Goal: Task Accomplishment & Management: Manage account settings

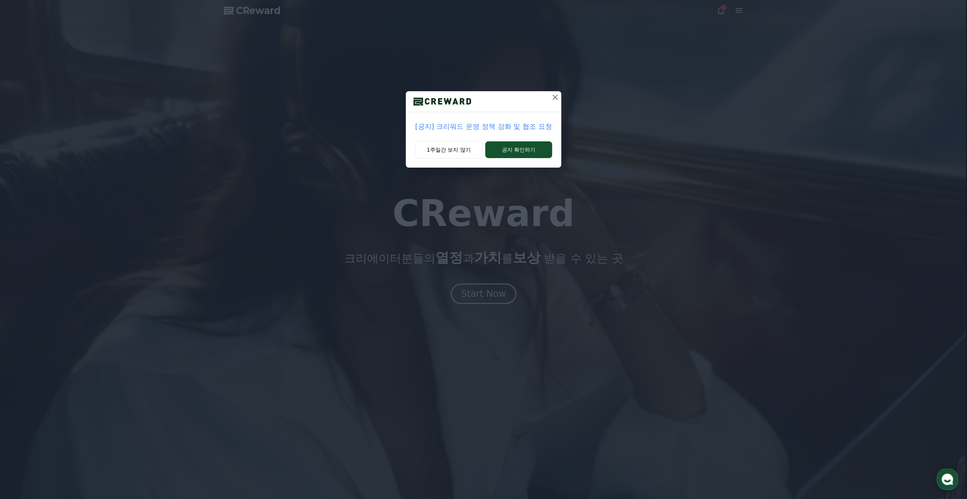
click at [555, 98] on icon at bounding box center [554, 97] width 5 height 5
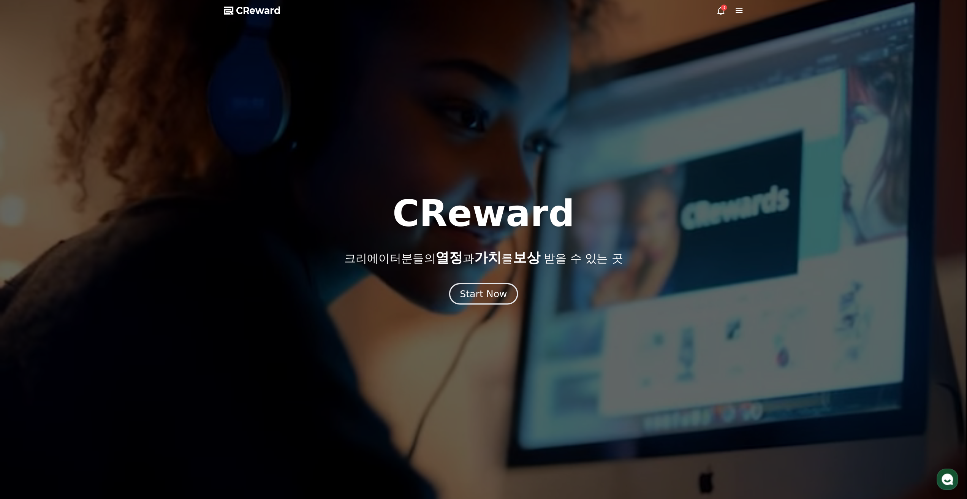
click at [489, 293] on div "Start Now" at bounding box center [483, 293] width 47 height 13
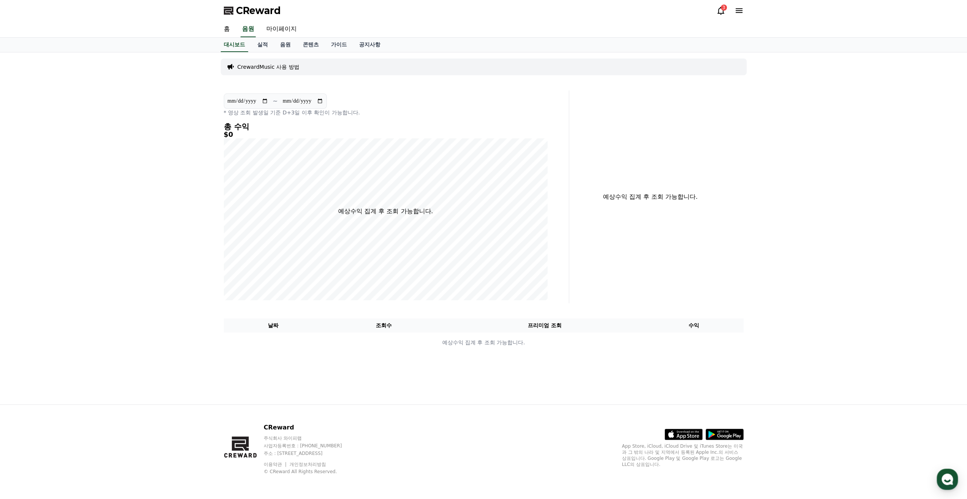
drag, startPoint x: 128, startPoint y: 123, endPoint x: 242, endPoint y: 73, distance: 125.2
click at [128, 123] on div "**********" at bounding box center [483, 228] width 967 height 352
click at [726, 10] on div "3" at bounding box center [729, 10] width 27 height 9
click at [738, 10] on icon at bounding box center [738, 10] width 7 height 5
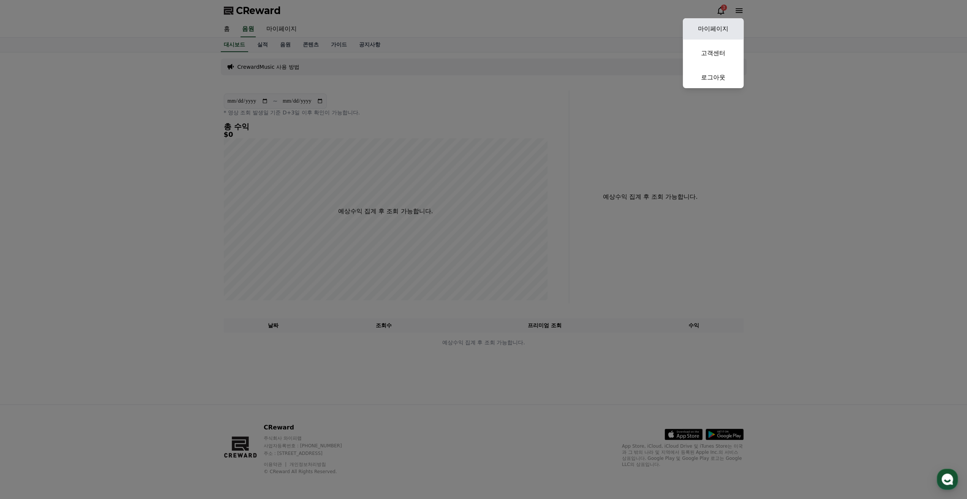
click at [724, 34] on link "마이페이지" at bounding box center [713, 28] width 61 height 21
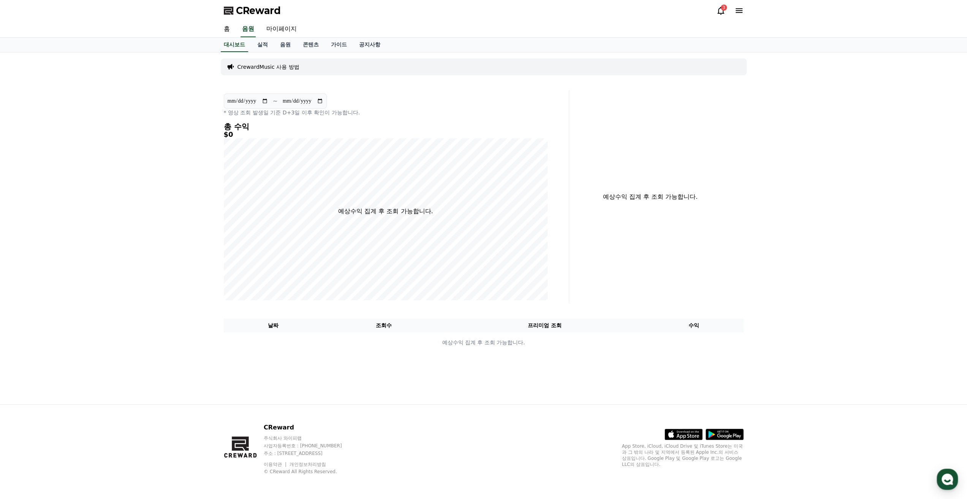
select select "**********"
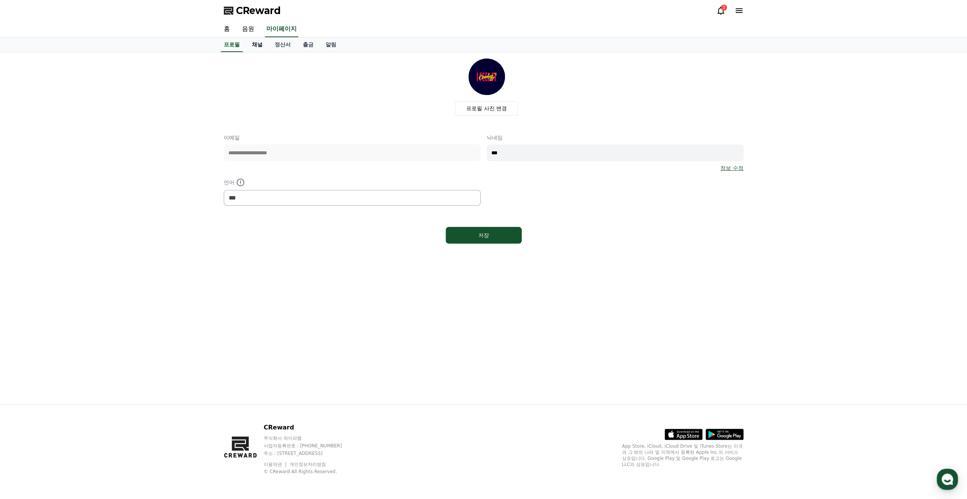
click at [260, 44] on link "채널" at bounding box center [257, 45] width 23 height 14
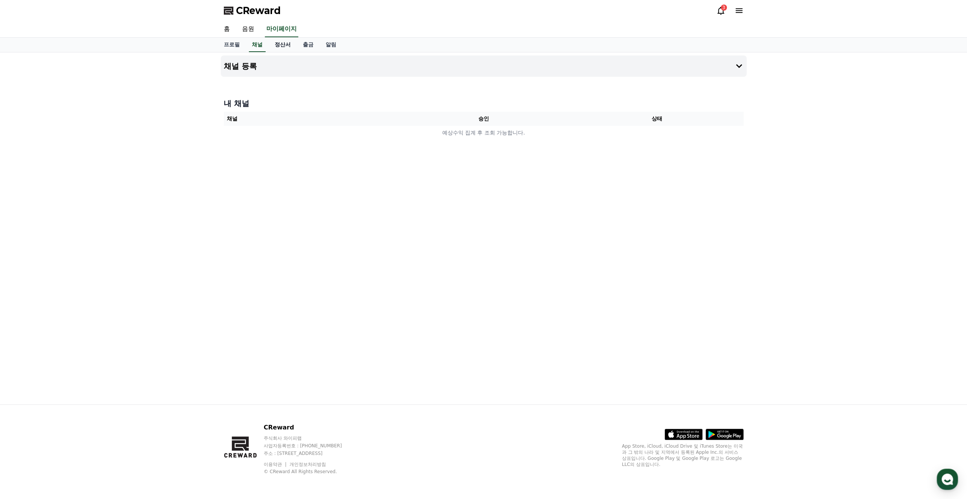
click at [284, 47] on link "정산서" at bounding box center [283, 45] width 28 height 14
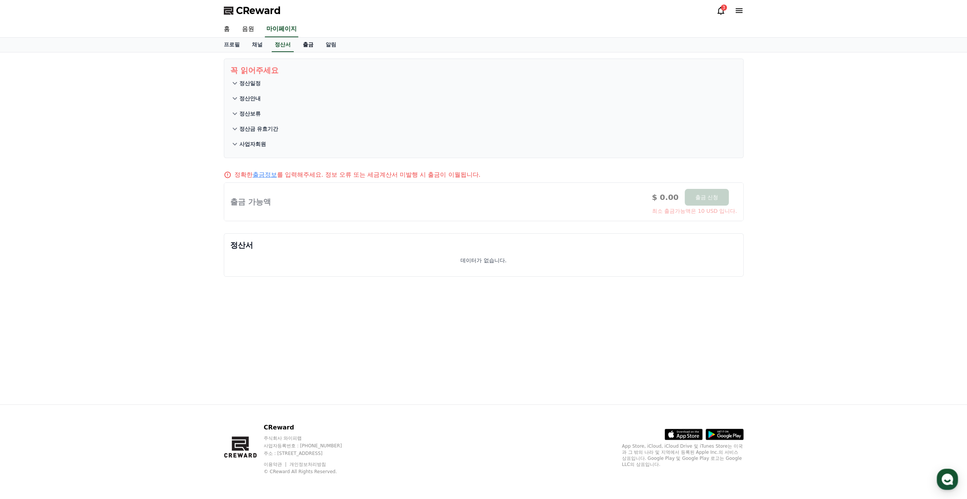
click at [302, 45] on link "출금" at bounding box center [308, 45] width 23 height 14
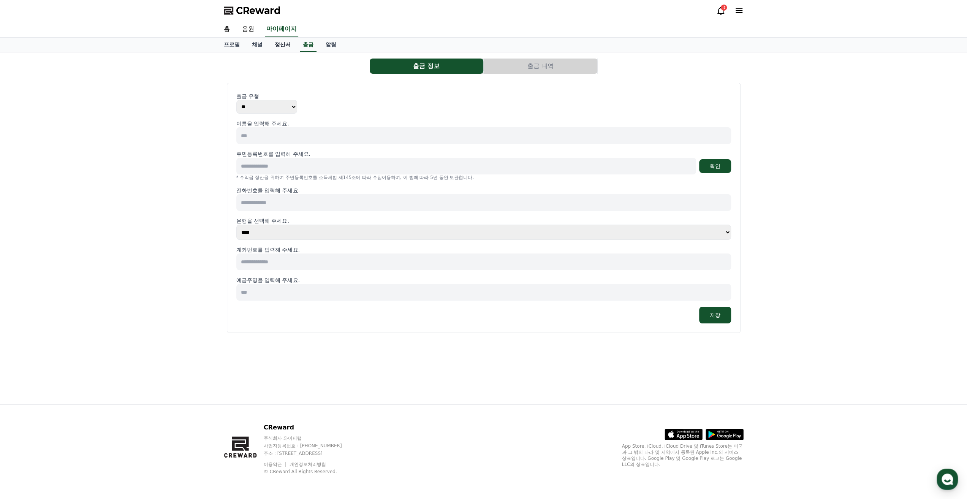
click at [284, 48] on link "정산서" at bounding box center [283, 45] width 28 height 14
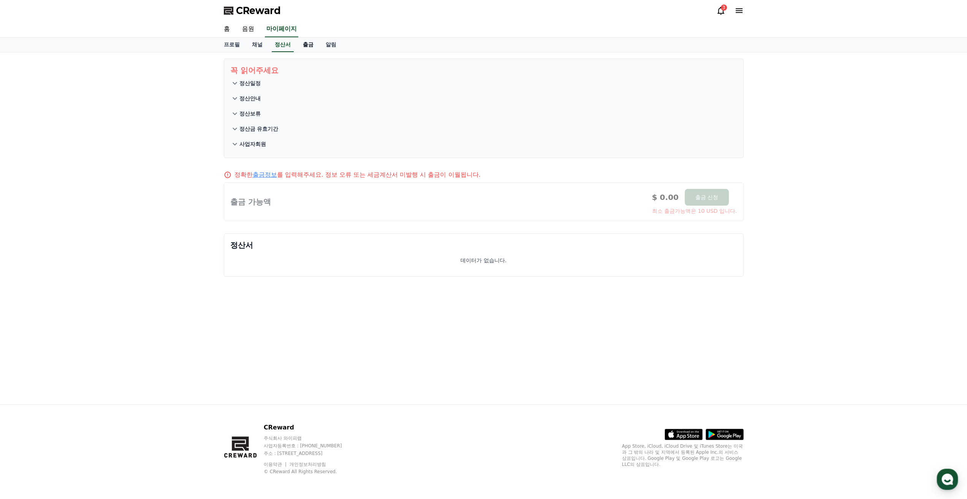
click at [310, 46] on link "출금" at bounding box center [308, 45] width 23 height 14
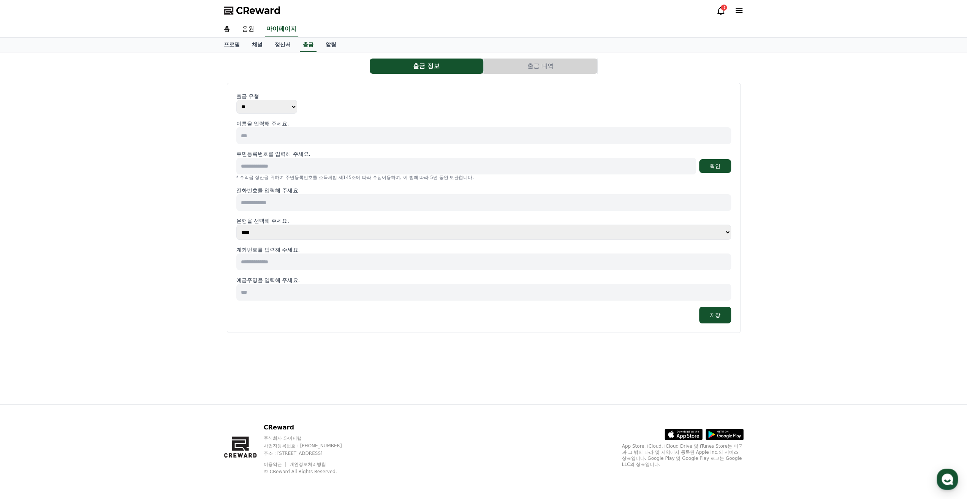
click at [258, 108] on select "** ***" at bounding box center [266, 107] width 61 height 14
click at [212, 106] on div "출금 정보 출금 내역 출금 유형 ** *** 이름을 입력해 주세요. 주민등록번호를 입력해 주세요. 확인 * 수익금 정산을 위하여 주민등록번호를…" at bounding box center [483, 228] width 967 height 352
click at [215, 100] on div "출금 정보 출금 내역 출금 유형 ** *** 이름을 입력해 주세요. 주민등록번호를 입력해 주세요. 확인 * 수익금 정산을 위하여 주민등록번호를…" at bounding box center [483, 228] width 967 height 352
click at [331, 46] on link "알림" at bounding box center [330, 45] width 23 height 14
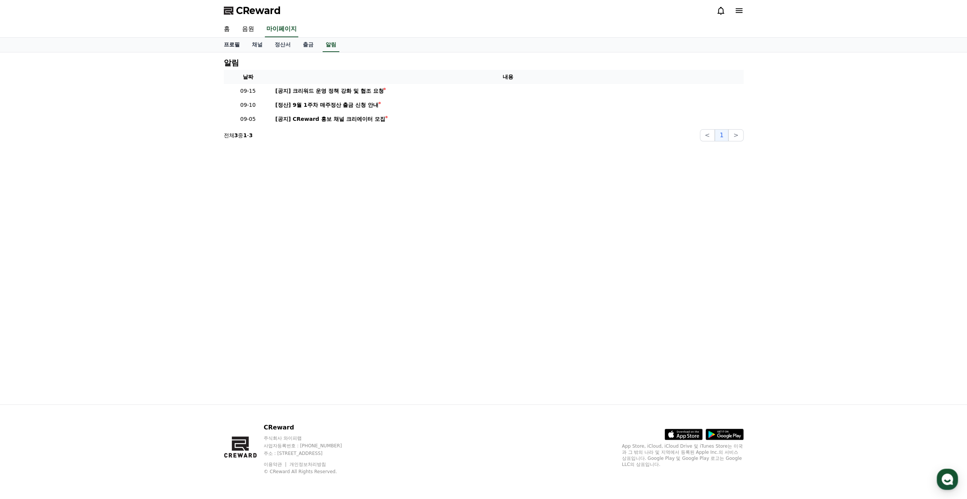
click at [237, 46] on link "프로필" at bounding box center [232, 45] width 28 height 14
select select "**********"
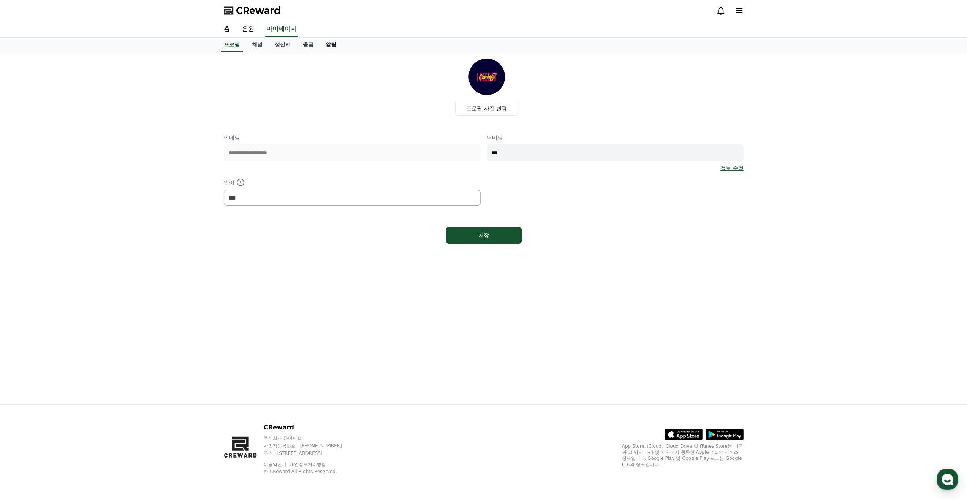
click at [324, 41] on link "알림" at bounding box center [330, 45] width 23 height 14
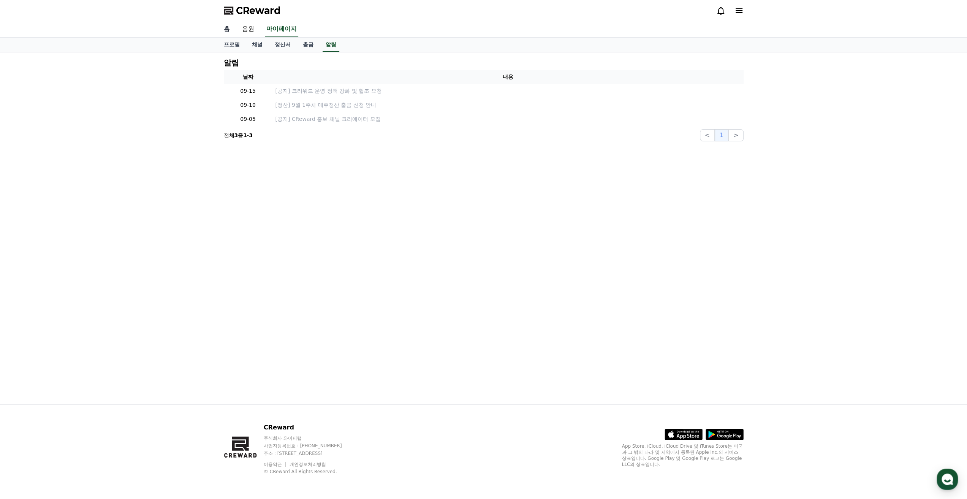
click at [225, 34] on link "홈" at bounding box center [227, 29] width 18 height 16
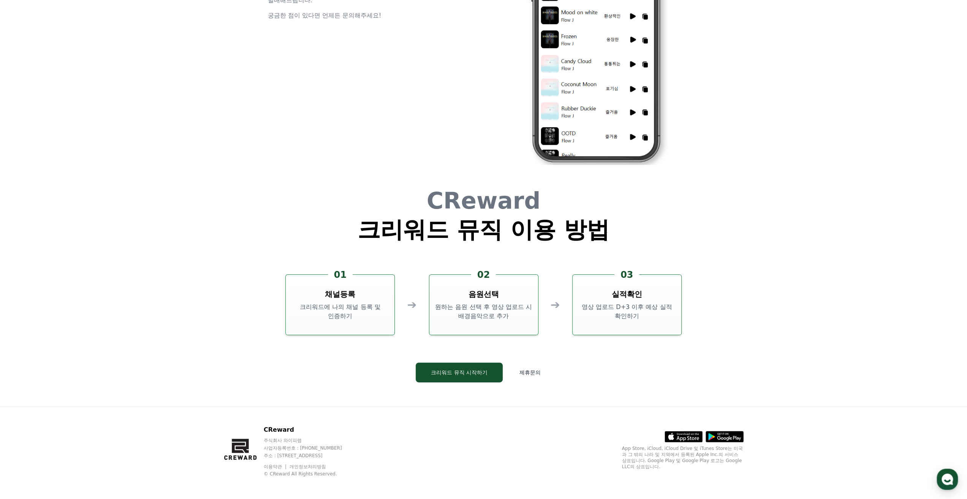
scroll to position [2058, 0]
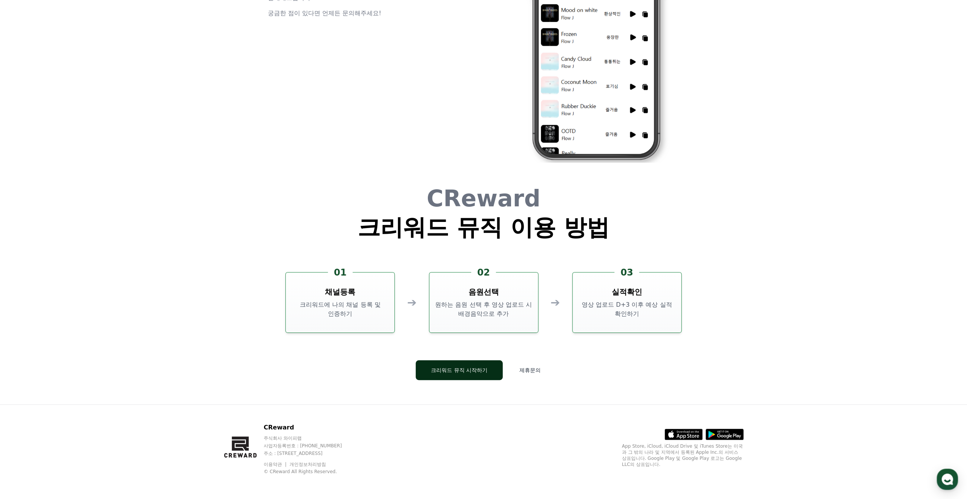
click at [435, 369] on button "크리워드 뮤직 시작하기" at bounding box center [459, 370] width 87 height 20
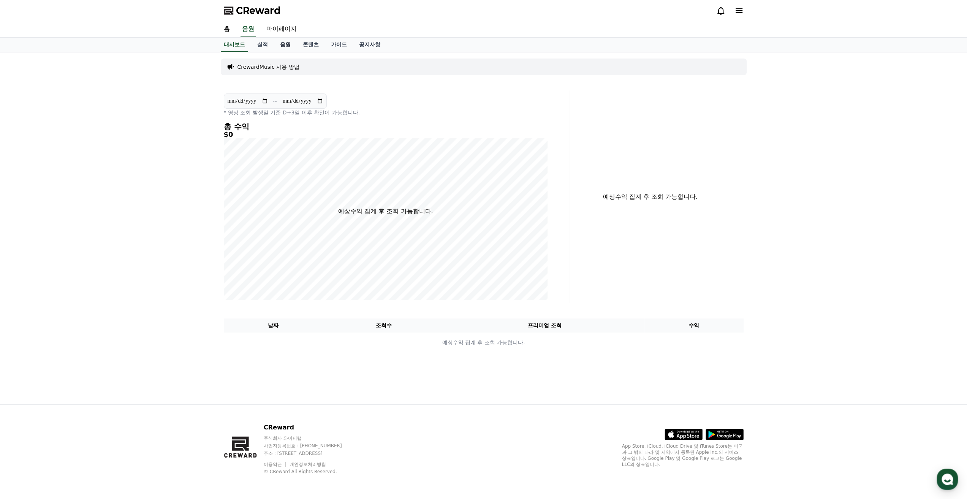
click at [288, 44] on link "음원" at bounding box center [285, 45] width 23 height 14
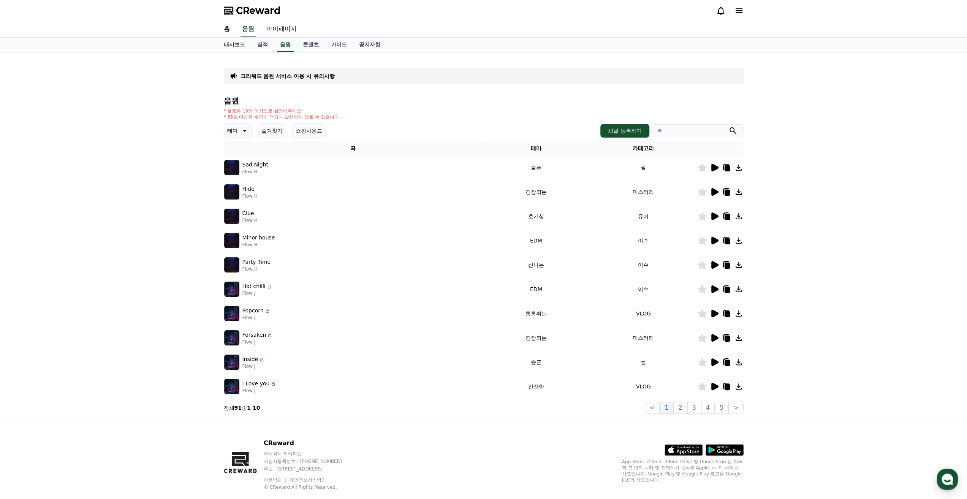
click at [715, 169] on icon at bounding box center [714, 168] width 7 height 8
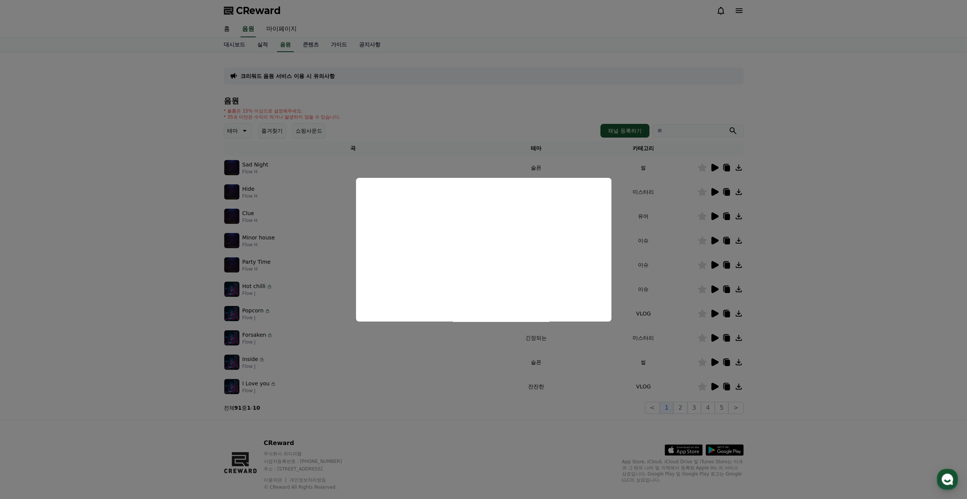
click at [890, 203] on button "close modal" at bounding box center [483, 249] width 967 height 499
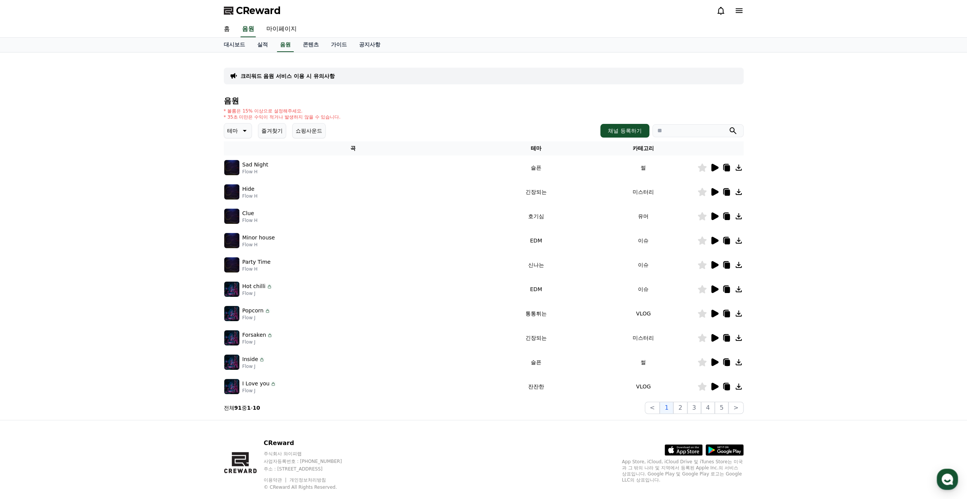
click at [712, 193] on icon at bounding box center [714, 192] width 7 height 8
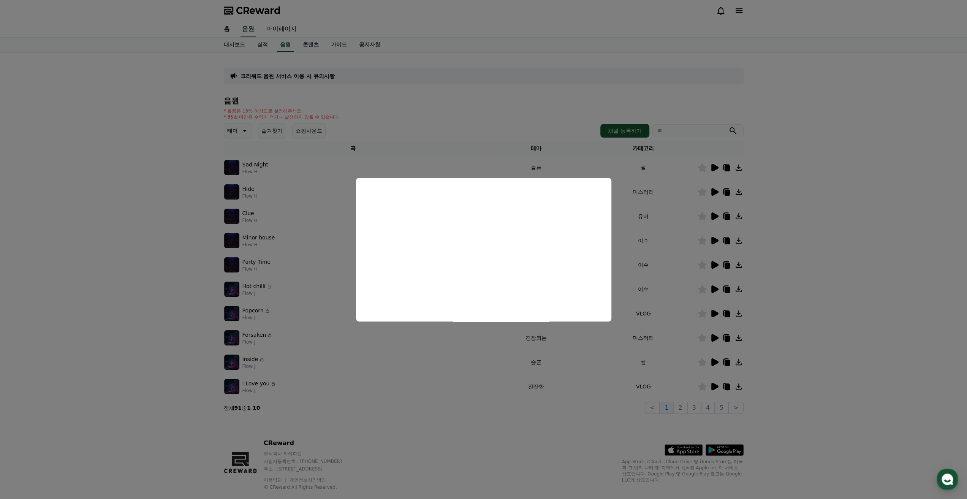
click at [773, 231] on button "close modal" at bounding box center [483, 249] width 967 height 499
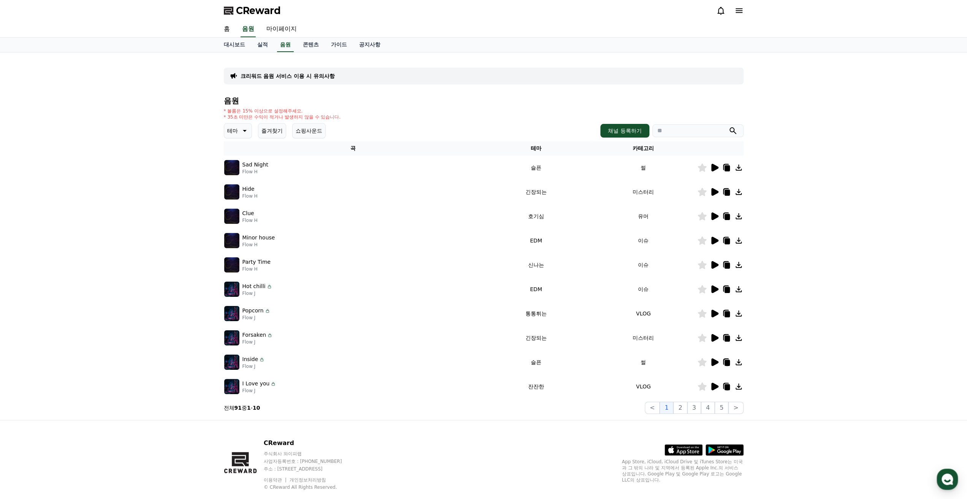
click at [715, 215] on icon at bounding box center [714, 216] width 7 height 8
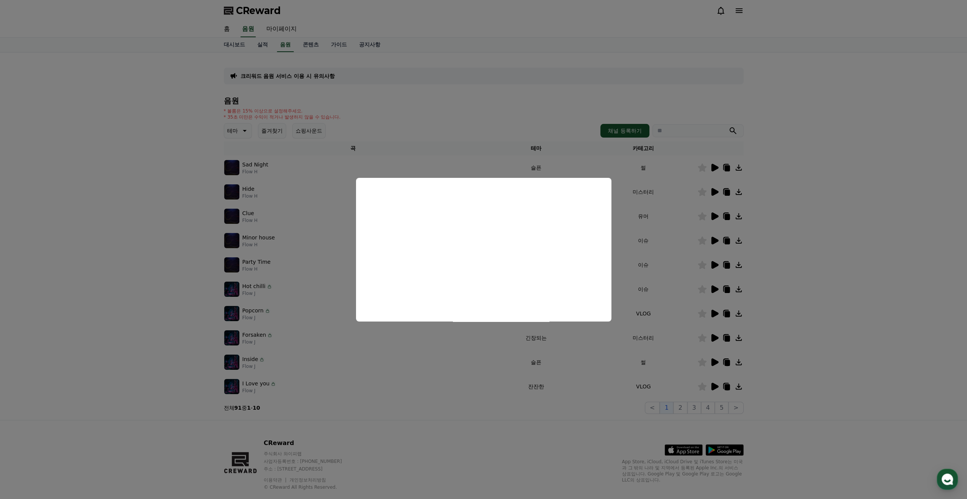
click at [805, 215] on button "close modal" at bounding box center [483, 249] width 967 height 499
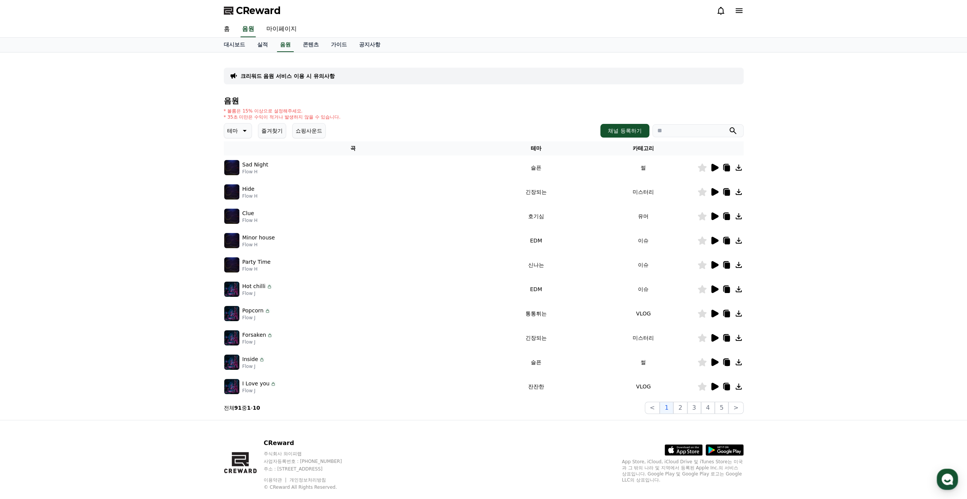
click at [713, 242] on icon at bounding box center [714, 241] width 7 height 8
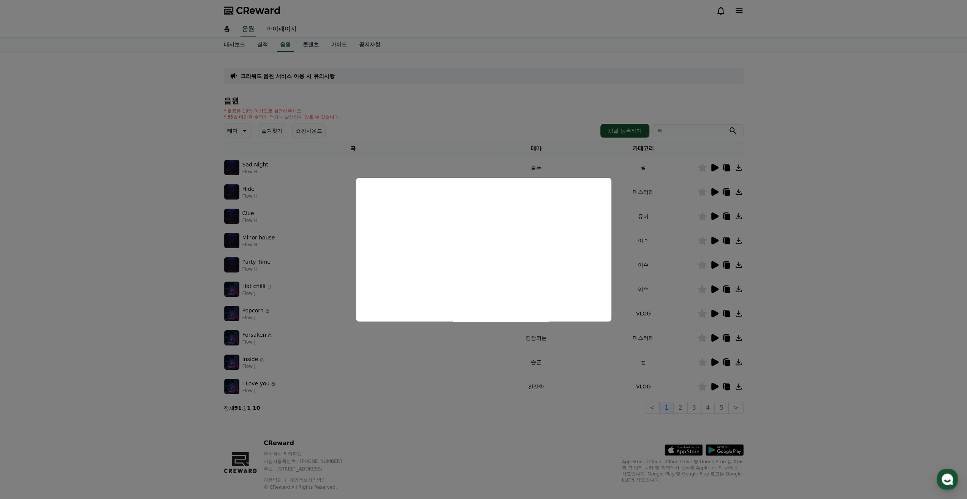
click at [786, 257] on button "close modal" at bounding box center [483, 249] width 967 height 499
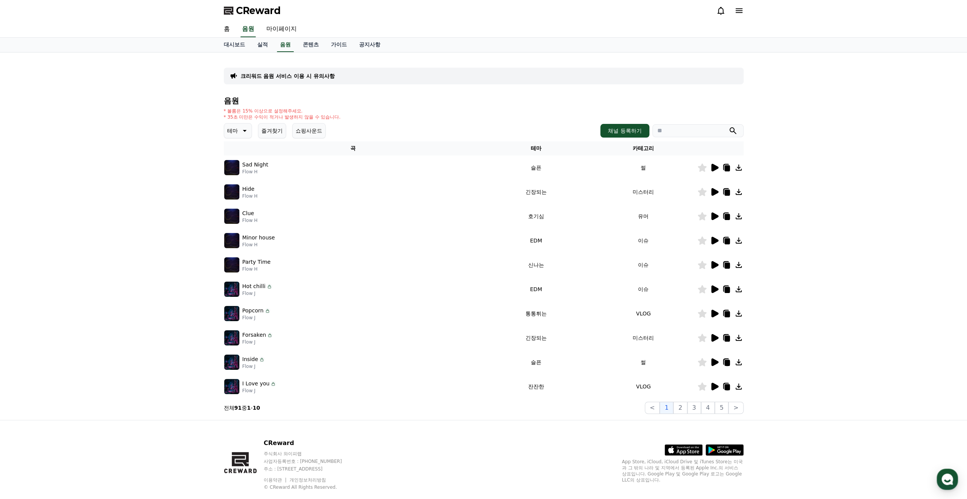
click at [710, 266] on icon at bounding box center [714, 264] width 9 height 9
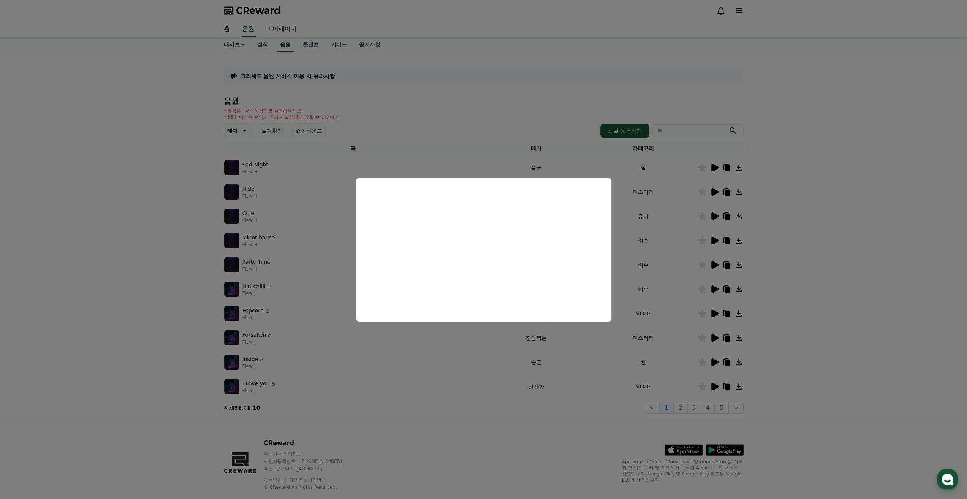
click at [865, 262] on button "close modal" at bounding box center [483, 249] width 967 height 499
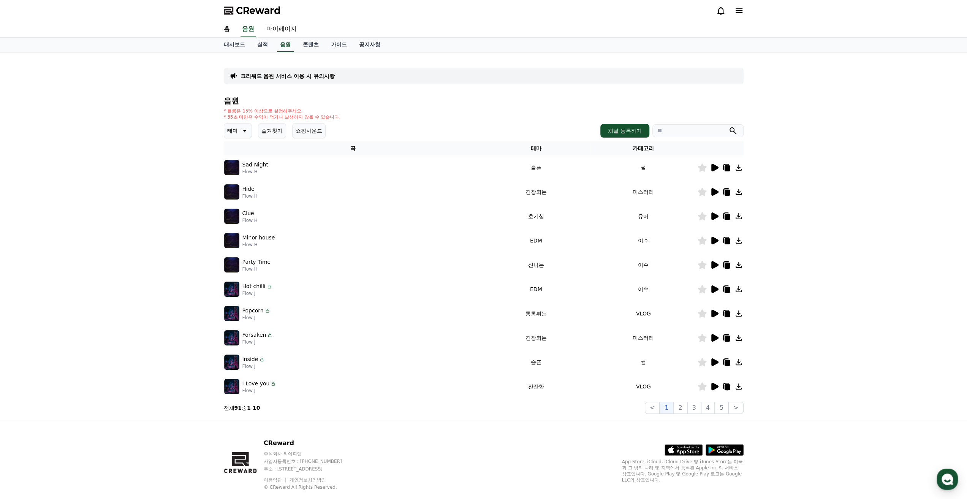
click at [235, 99] on h4 "음원" at bounding box center [484, 100] width 520 height 8
click at [234, 99] on h4 "음원" at bounding box center [484, 100] width 520 height 8
drag, startPoint x: 183, startPoint y: 106, endPoint x: 194, endPoint y: 105, distance: 10.7
click at [183, 106] on div "크리워드 음원 서비스 이용 시 유의사항 음원 * 볼륨은 15% 이상으로 설정해주세요. * 35초 미만은 수익이 적거나 발생하지 않을 수 있습니…" at bounding box center [483, 235] width 967 height 367
click at [218, 96] on div "크리워드 음원 서비스 이용 시 유의사항 음원 * 볼륨은 15% 이상으로 설정해주세요. * 35초 미만은 수익이 적거나 발생하지 않을 수 있습니…" at bounding box center [484, 235] width 532 height 367
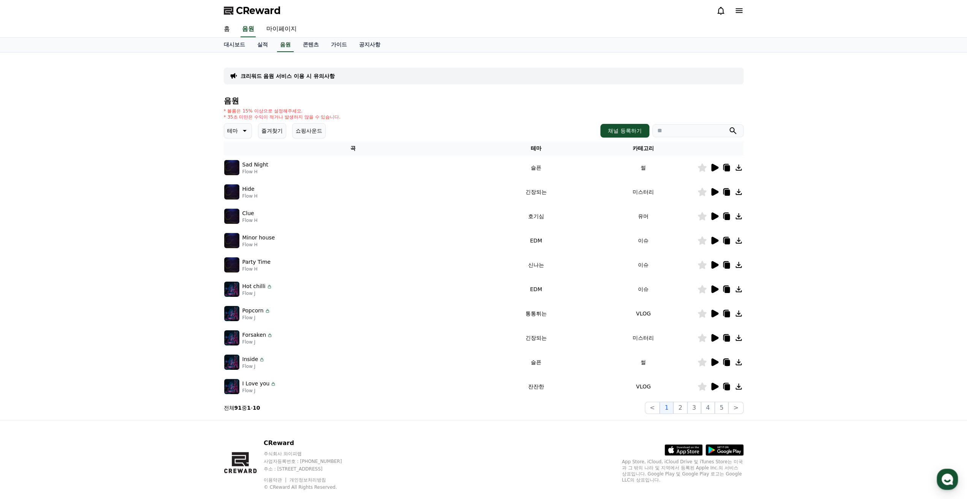
click at [218, 96] on div "크리워드 음원 서비스 이용 시 유의사항 음원 * 볼륨은 15% 이상으로 설정해주세요. * 35초 미만은 수익이 적거나 발생하지 않을 수 있습니…" at bounding box center [484, 235] width 532 height 367
click at [230, 98] on h4 "음원" at bounding box center [484, 100] width 520 height 8
click at [226, 99] on h4 "음원" at bounding box center [484, 100] width 520 height 8
click at [196, 103] on div "크리워드 음원 서비스 이용 시 유의사항 음원 * 볼륨은 15% 이상으로 설정해주세요. * 35초 미만은 수익이 적거나 발생하지 않을 수 있습니…" at bounding box center [483, 235] width 967 height 367
click at [193, 103] on div "크리워드 음원 서비스 이용 시 유의사항 음원 * 볼륨은 15% 이상으로 설정해주세요. * 35초 미만은 수익이 적거나 발생하지 않을 수 있습니…" at bounding box center [483, 235] width 967 height 367
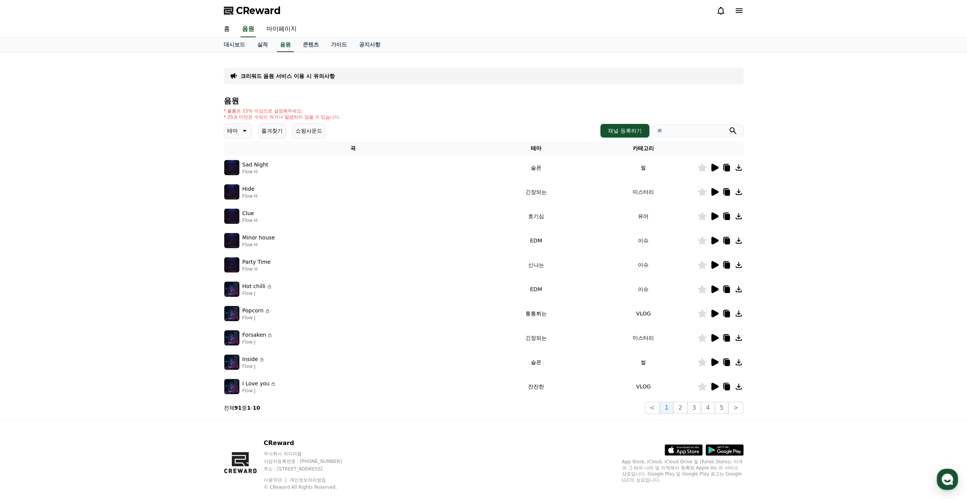
click at [195, 96] on div "크리워드 음원 서비스 이용 시 유의사항 음원 * 볼륨은 15% 이상으로 설정해주세요. * 35초 미만은 수익이 적거나 발생하지 않을 수 있습니…" at bounding box center [483, 235] width 967 height 367
drag, startPoint x: 190, startPoint y: 100, endPoint x: 279, endPoint y: 38, distance: 108.1
click at [190, 100] on div "크리워드 음원 서비스 이용 시 유의사항 음원 * 볼륨은 15% 이상으로 설정해주세요. * 35초 미만은 수익이 적거나 발생하지 않을 수 있습니…" at bounding box center [483, 235] width 967 height 367
